Goal: Information Seeking & Learning: Check status

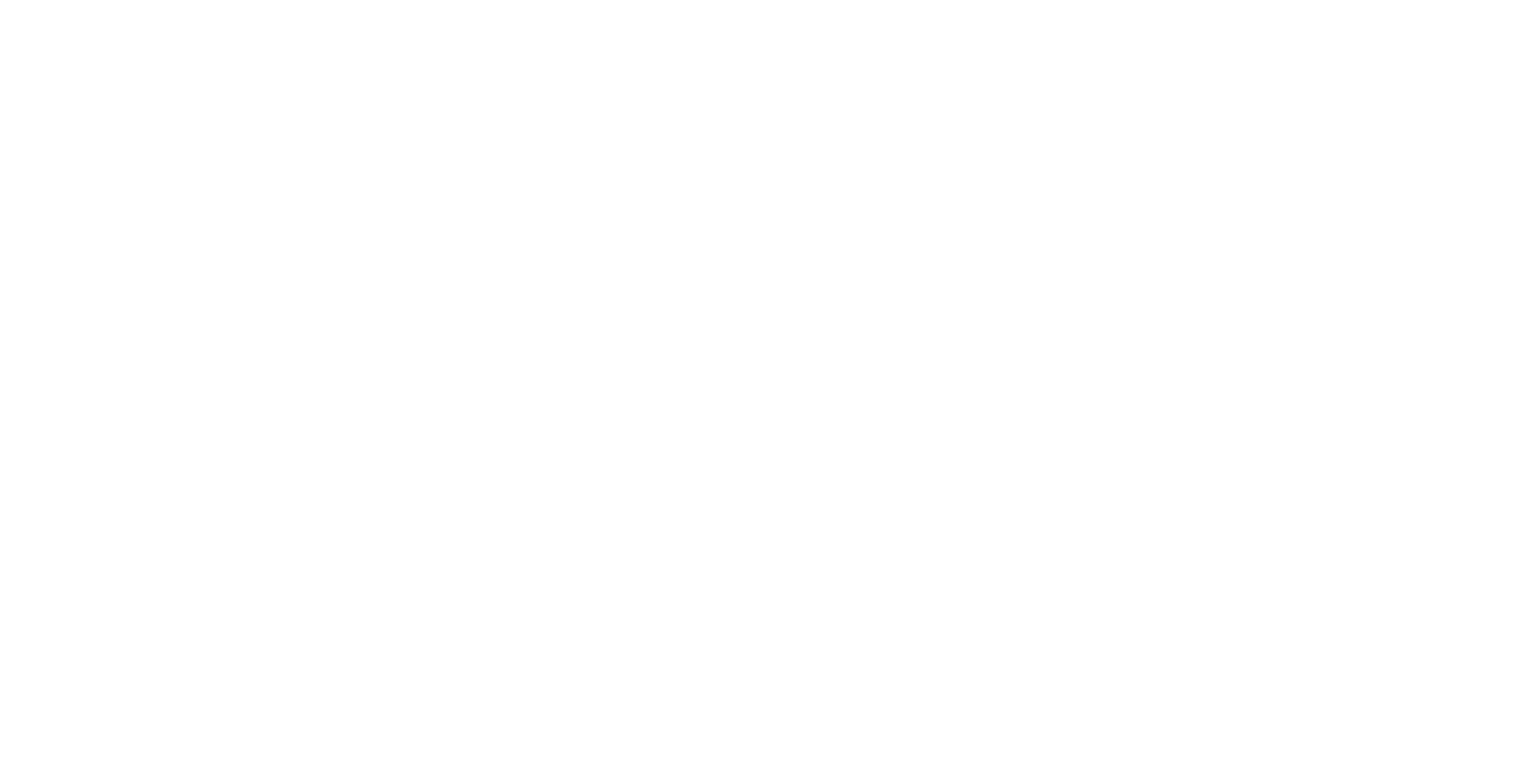
select select
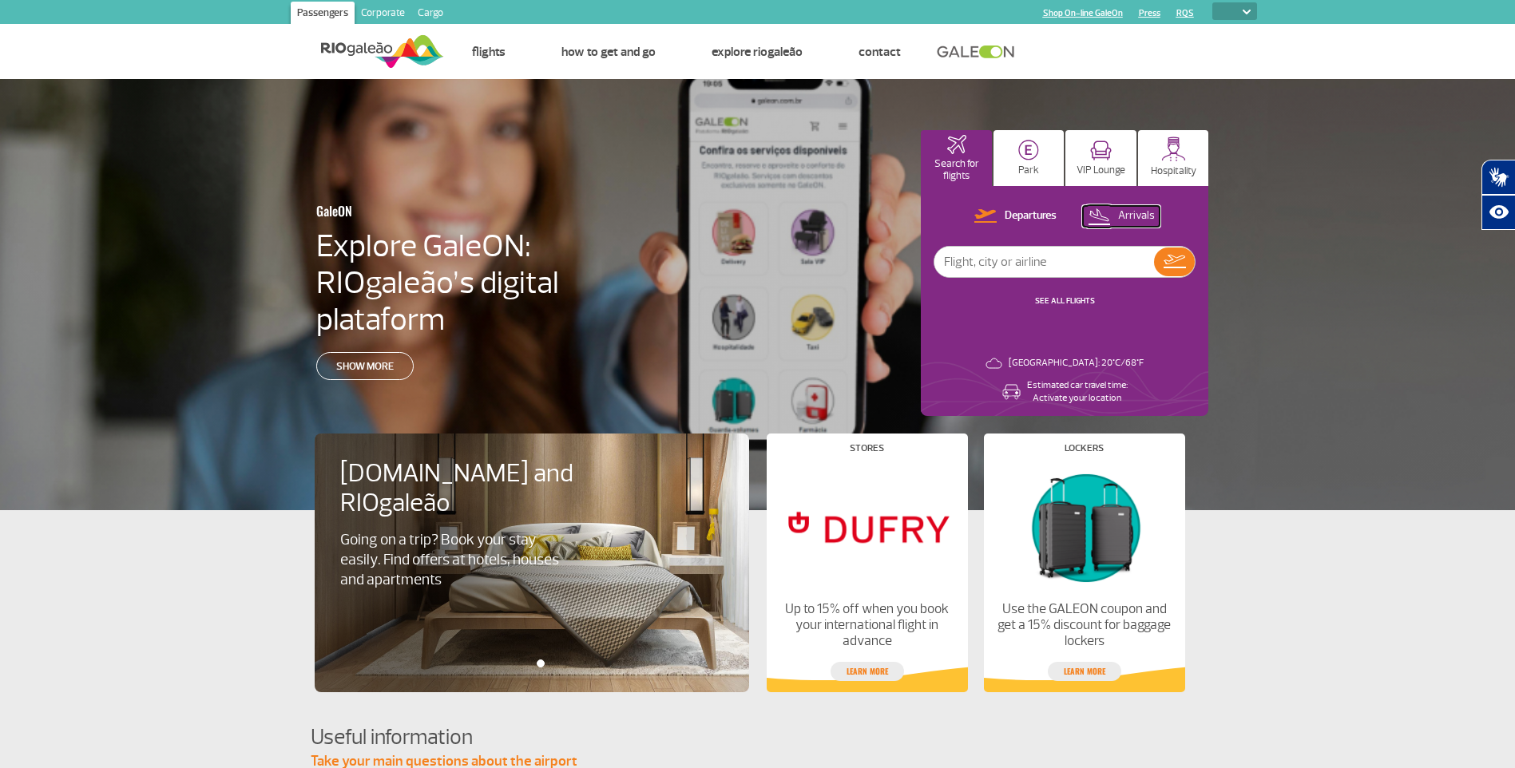
click at [1124, 212] on p "Arrivals" at bounding box center [1136, 215] width 37 height 15
click at [1065, 260] on input "text" at bounding box center [1044, 262] width 220 height 30
type input "[GEOGRAPHIC_DATA]"
click at [1169, 261] on img at bounding box center [1174, 262] width 23 height 22
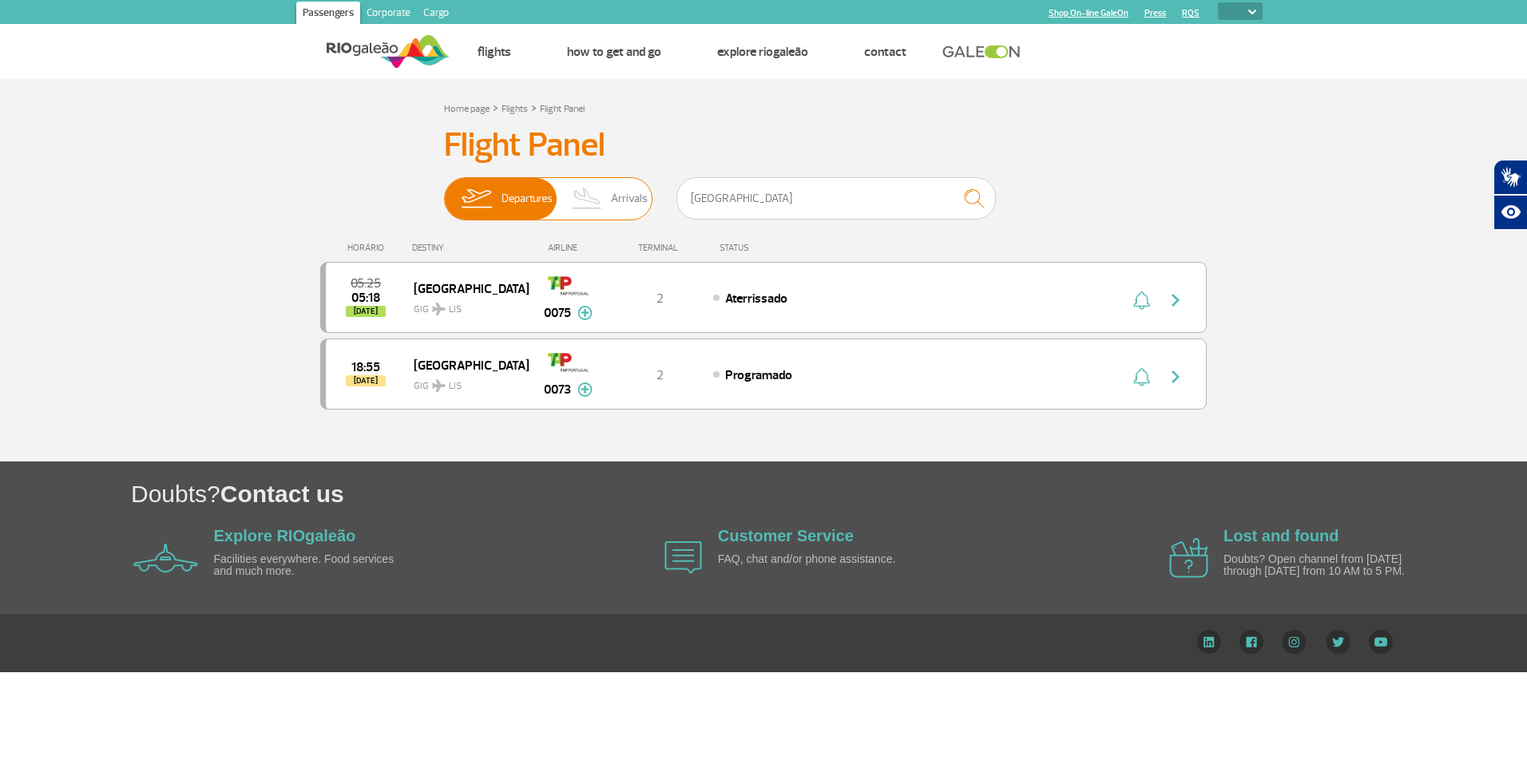
click at [646, 188] on span "Arrivals" at bounding box center [629, 199] width 37 height 42
click at [444, 191] on input "Departures Arrivals" at bounding box center [444, 191] width 0 height 0
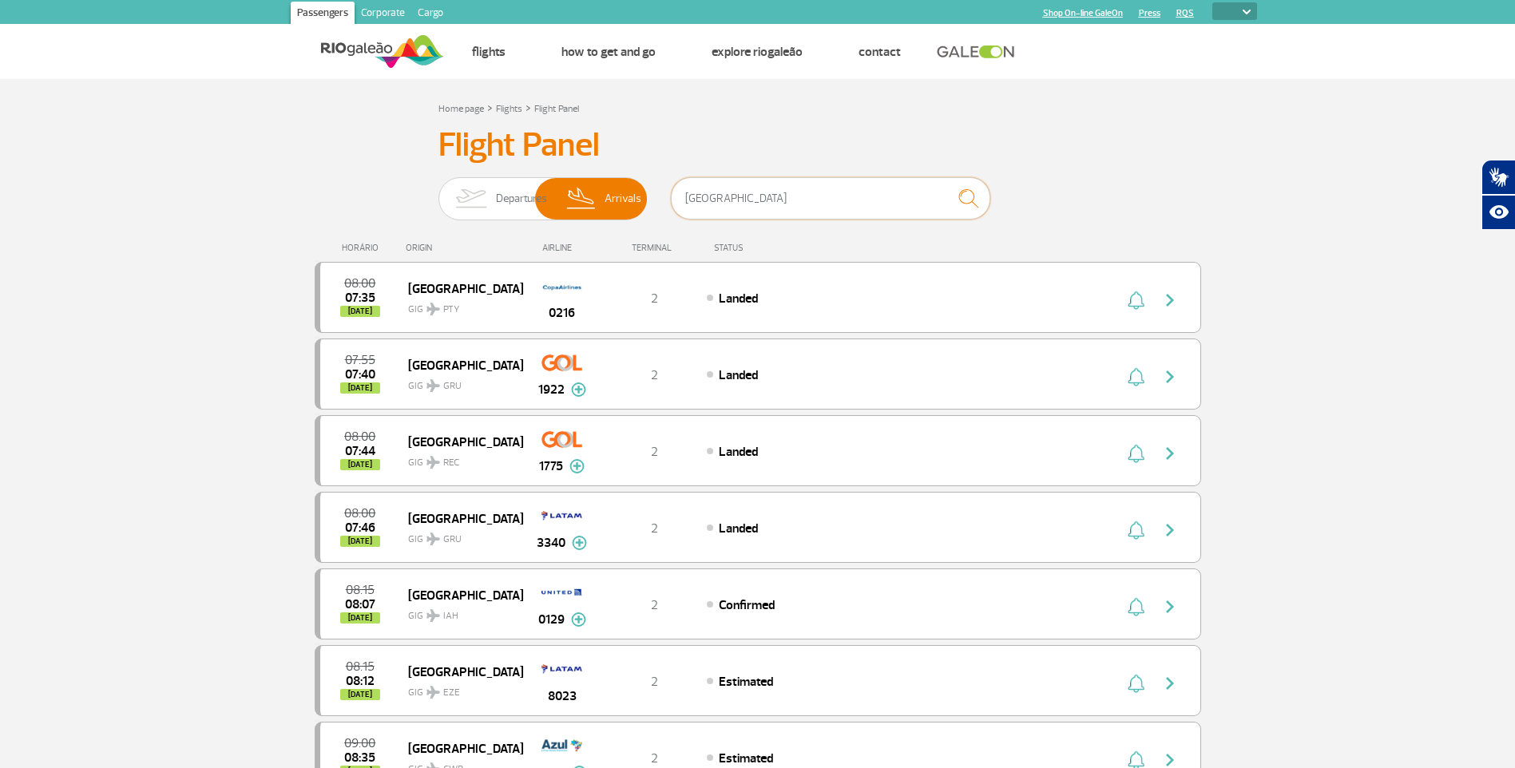
click at [746, 194] on input "[GEOGRAPHIC_DATA]" at bounding box center [830, 198] width 319 height 42
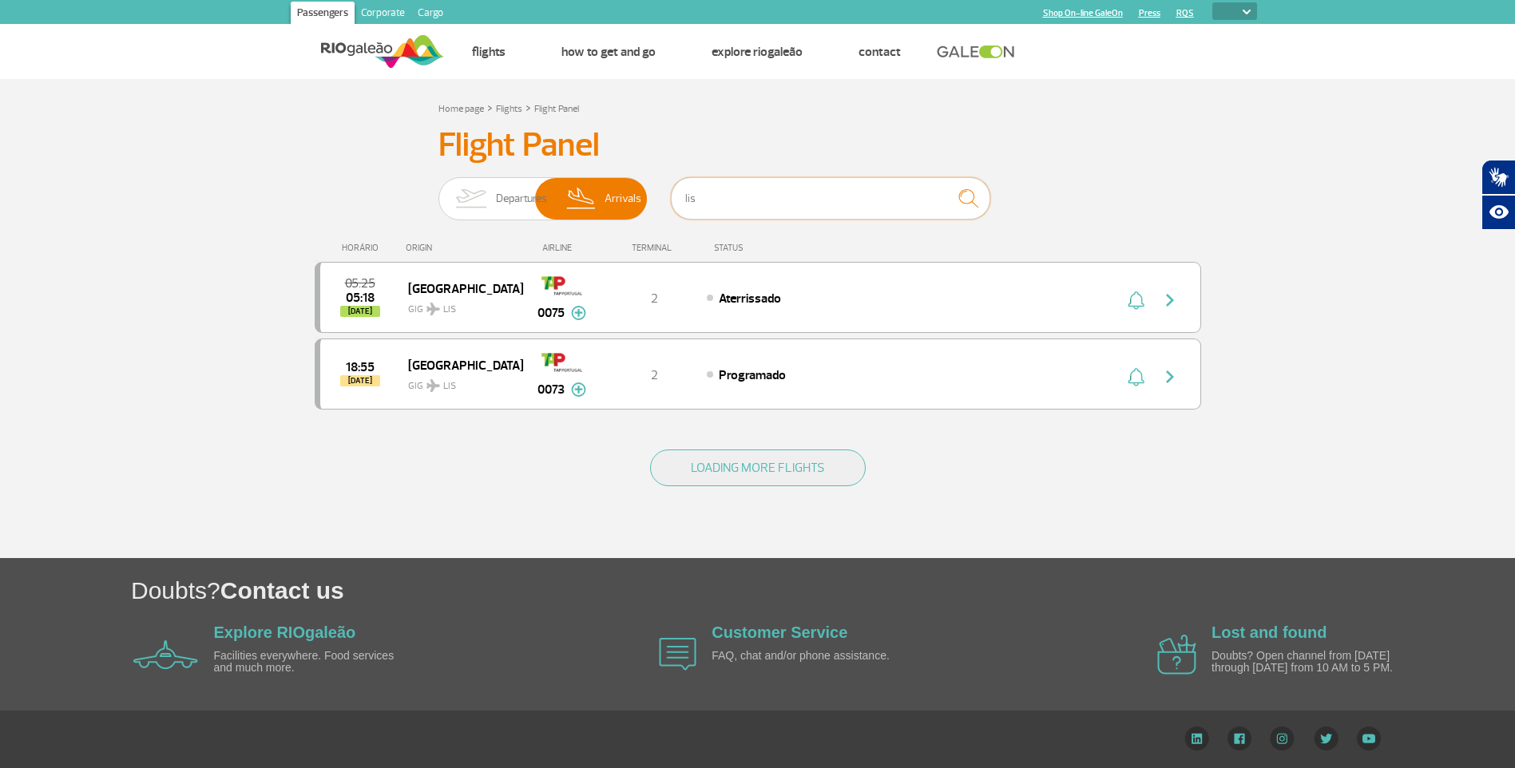
type input "lis"
click at [1243, 14] on img at bounding box center [1247, 12] width 8 height 5
click at [1250, 10] on img at bounding box center [1247, 12] width 8 height 5
click at [357, 43] on img at bounding box center [382, 51] width 123 height 39
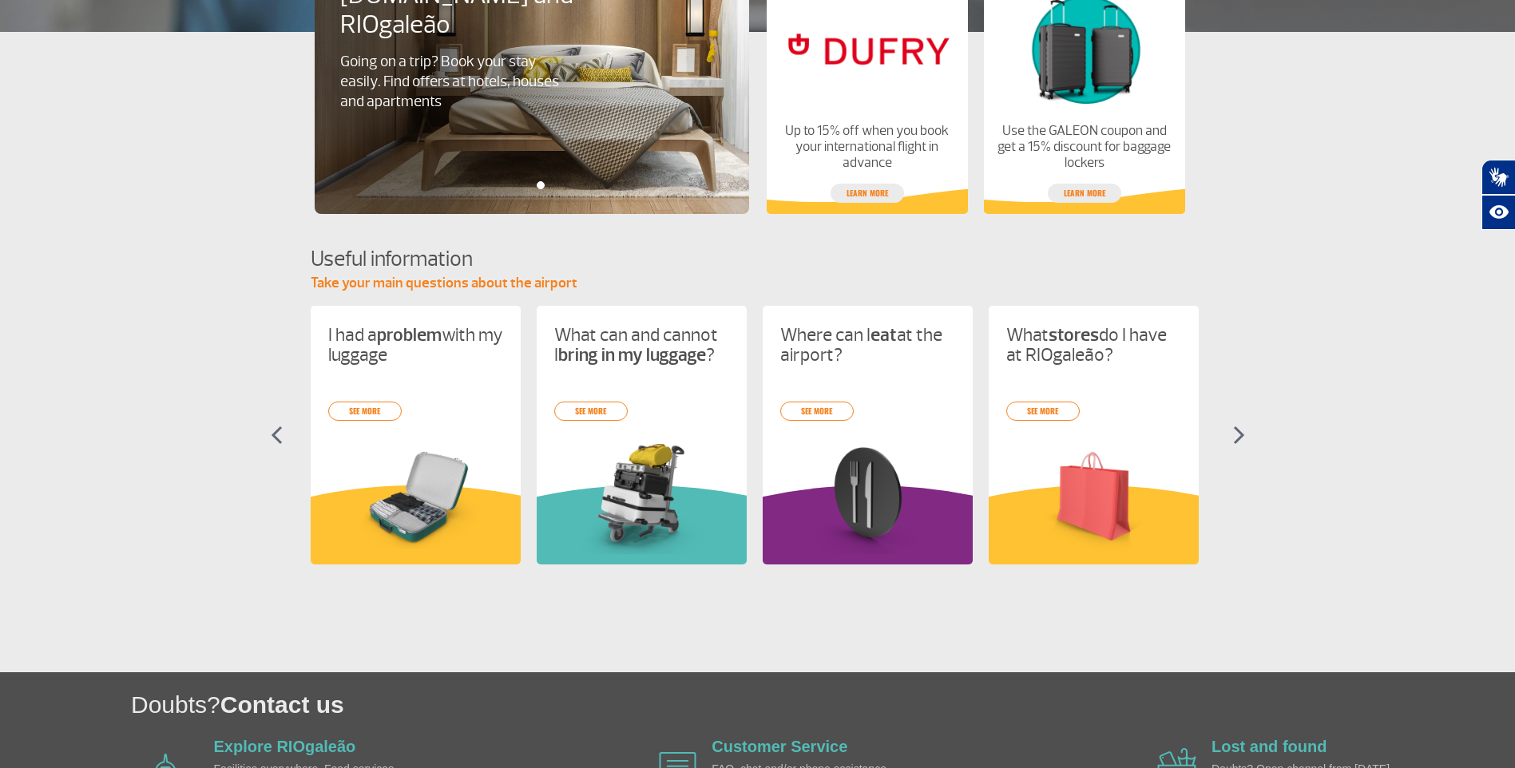
scroll to position [479, 0]
click at [1240, 433] on img at bounding box center [1239, 434] width 12 height 19
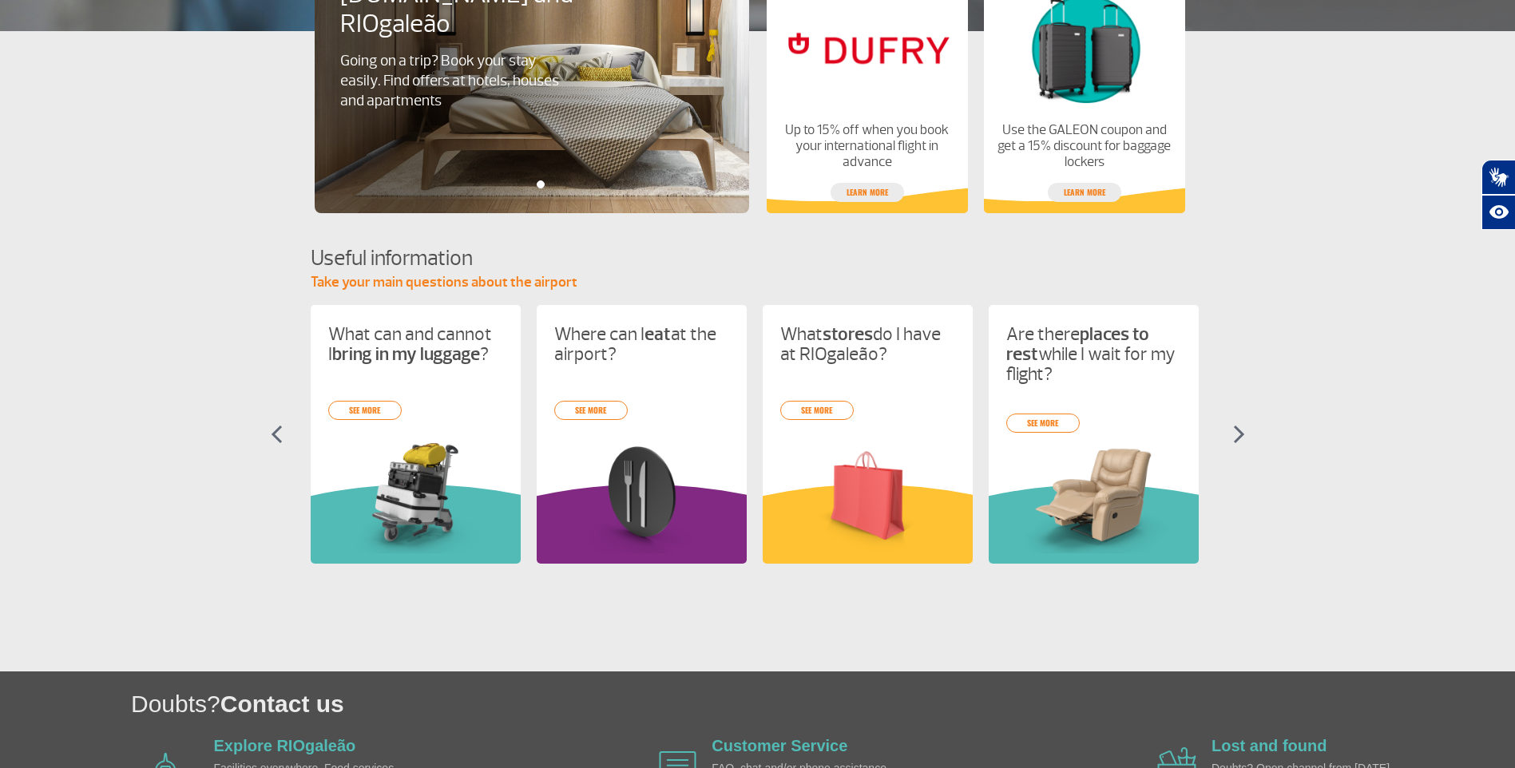
click at [1240, 433] on img at bounding box center [1239, 434] width 12 height 19
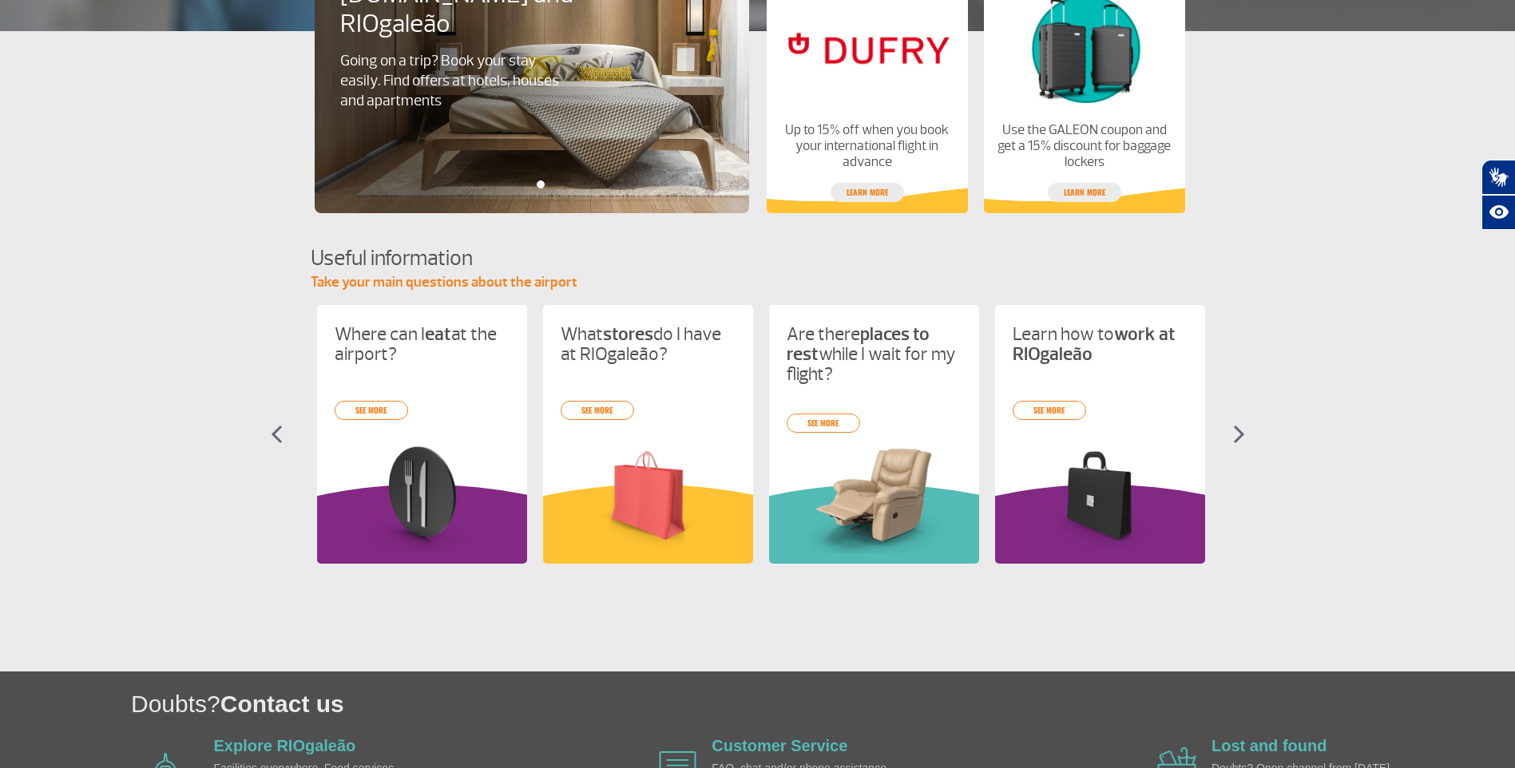
scroll to position [0, 452]
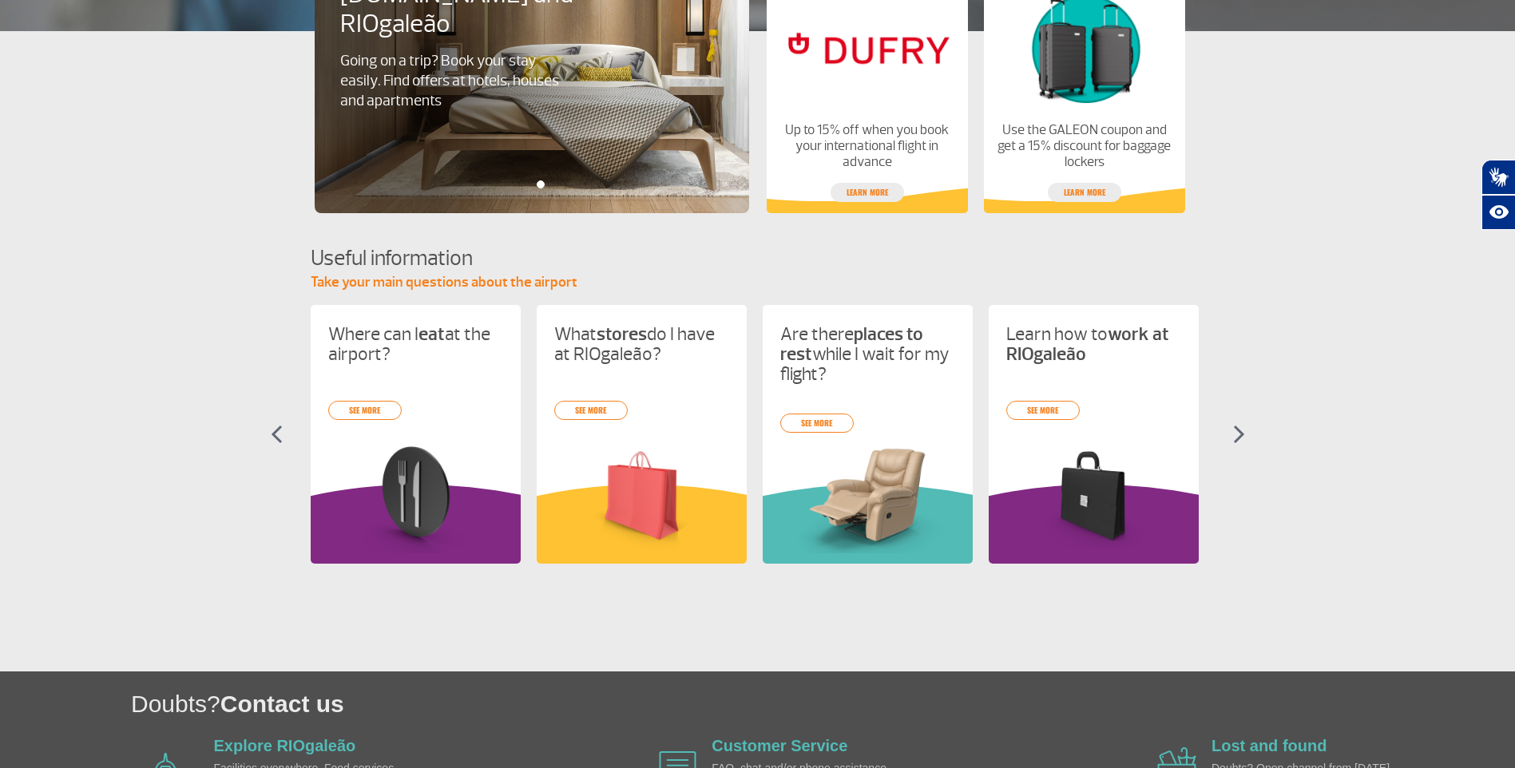
click at [1240, 433] on img at bounding box center [1239, 434] width 12 height 19
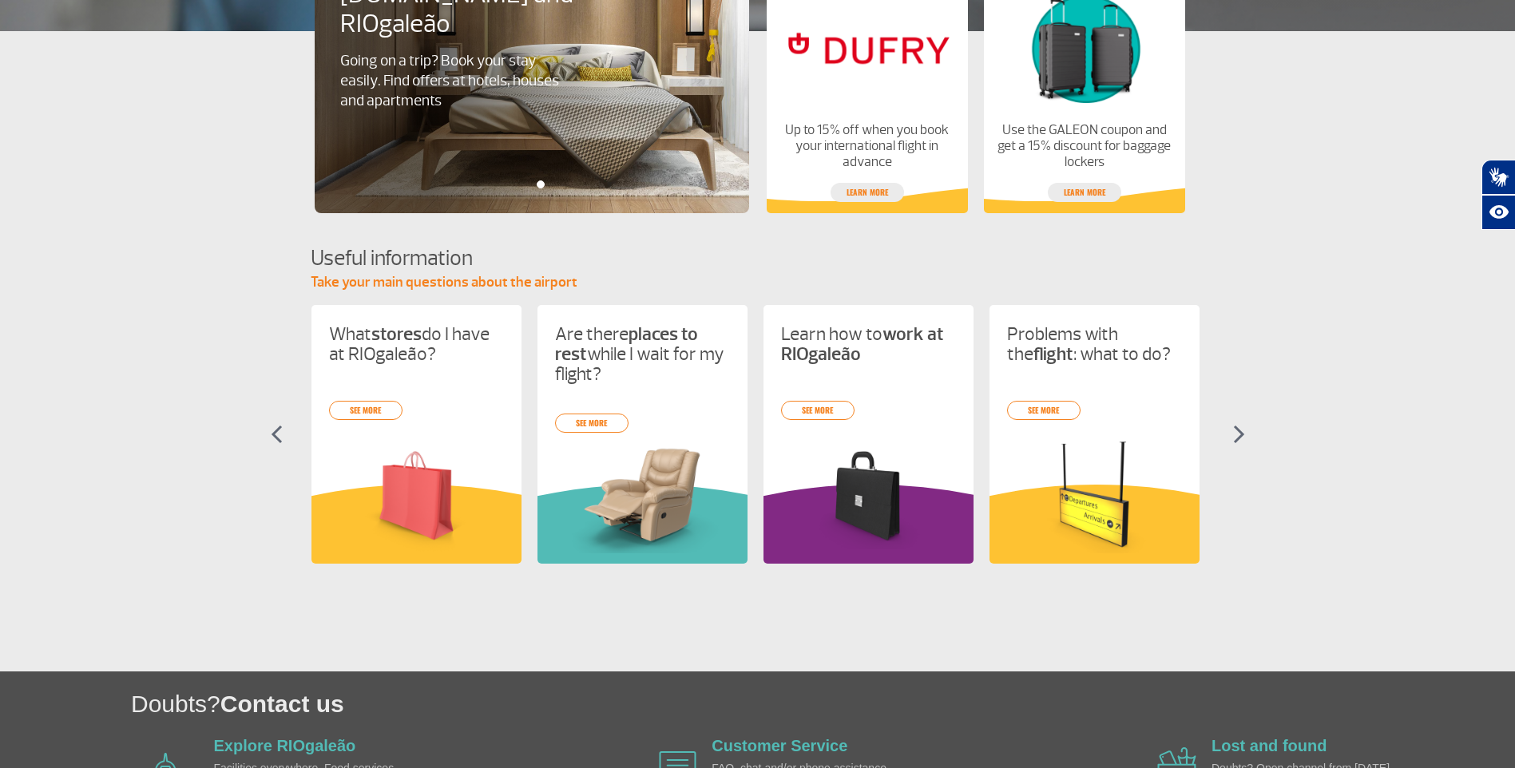
scroll to position [0, 678]
click at [1240, 433] on img at bounding box center [1239, 434] width 12 height 19
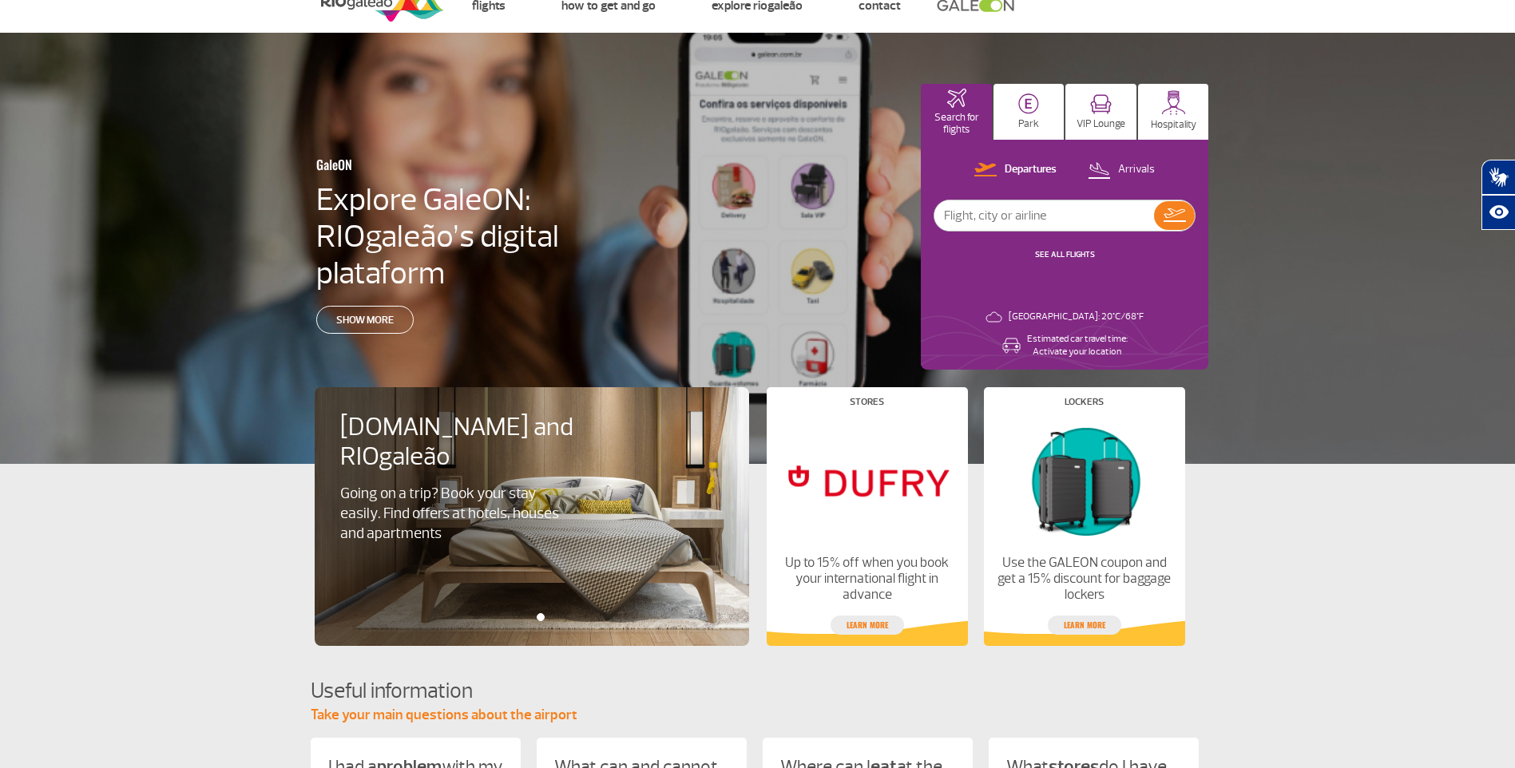
scroll to position [0, 0]
